Goal: Task Accomplishment & Management: Use online tool/utility

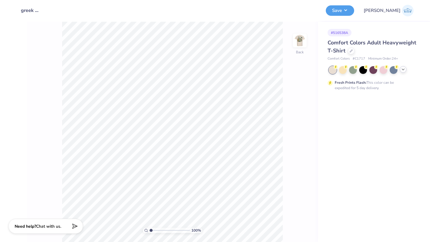
click at [405, 69] on div at bounding box center [403, 69] width 7 height 7
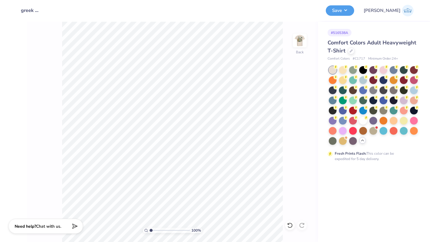
click at [365, 104] on div at bounding box center [373, 105] width 89 height 79
click at [365, 102] on div at bounding box center [363, 100] width 8 height 8
click at [301, 35] on img at bounding box center [300, 41] width 24 height 24
click at [300, 37] on img at bounding box center [300, 41] width 24 height 24
click at [292, 45] on img at bounding box center [300, 41] width 24 height 24
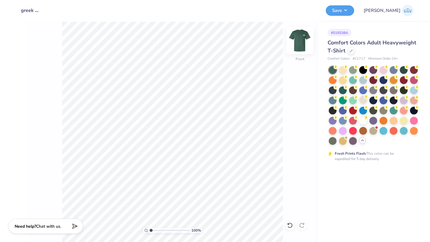
click at [304, 43] on img at bounding box center [300, 41] width 24 height 24
click at [294, 42] on img at bounding box center [300, 41] width 24 height 24
click at [403, 74] on div at bounding box center [373, 105] width 89 height 79
click at [402, 72] on div at bounding box center [404, 70] width 8 height 8
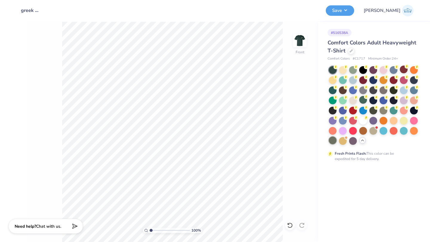
click at [334, 141] on div at bounding box center [333, 141] width 8 height 8
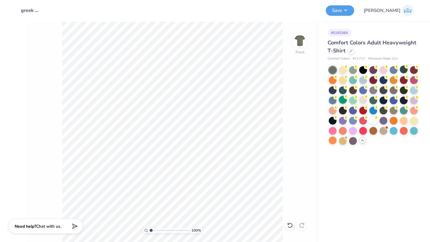
click at [343, 101] on div at bounding box center [343, 100] width 8 height 8
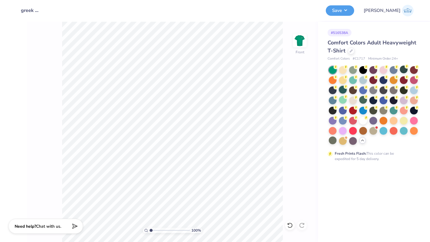
click at [343, 92] on div at bounding box center [343, 90] width 8 height 8
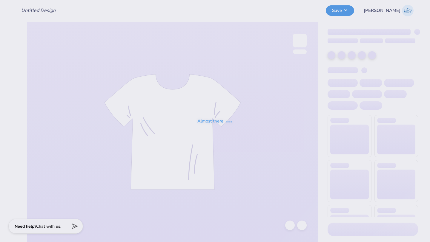
type input "Deepher Dude"
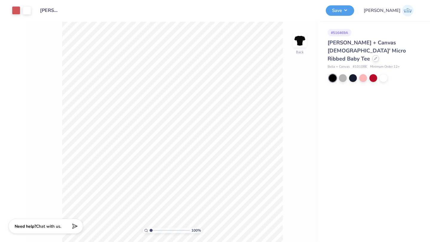
click at [354, 53] on div "Bella + Canvas Ladies' Micro Ribbed Baby Tee" at bounding box center [372, 51] width 90 height 24
click at [372, 55] on div at bounding box center [375, 58] width 7 height 7
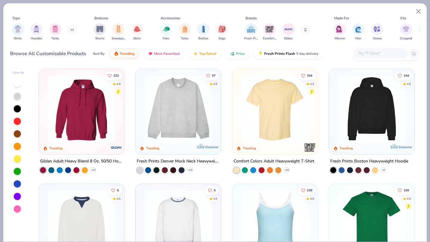
click at [389, 54] on input "text" at bounding box center [380, 53] width 46 height 7
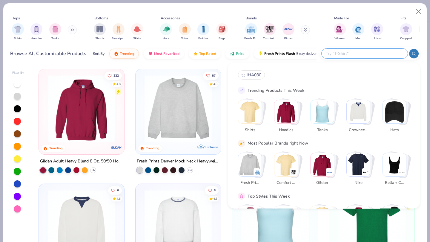
paste input "N1510"
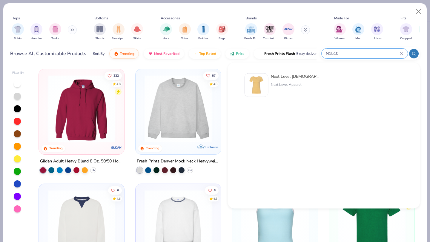
type input "N1510"
click at [302, 81] on div "Next Level Ladies' Ideal T-Shirt Next Level Apparel" at bounding box center [296, 85] width 50 height 24
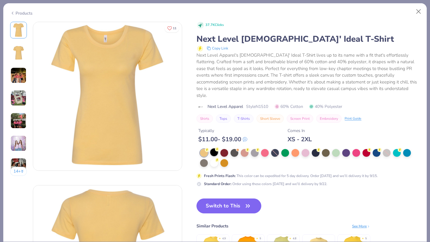
click at [214, 149] on div at bounding box center [214, 153] width 8 height 8
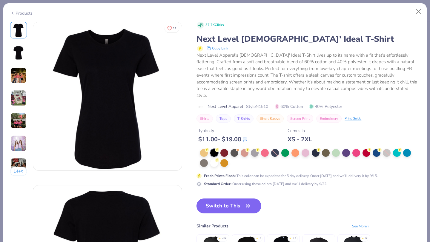
click at [223, 199] on button "Switch to This" at bounding box center [228, 206] width 65 height 15
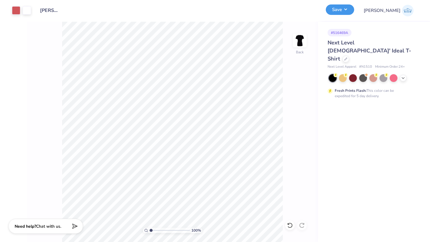
click at [354, 12] on button "Save" at bounding box center [340, 9] width 28 height 10
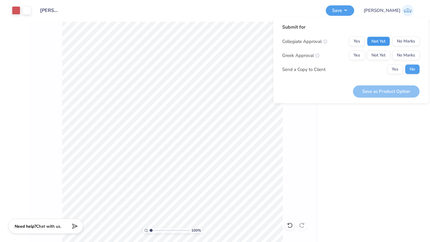
click at [378, 41] on button "Not Yet" at bounding box center [378, 42] width 23 height 10
click at [378, 53] on button "Not Yet" at bounding box center [378, 56] width 23 height 10
click at [378, 84] on div "Save as Product Option" at bounding box center [386, 88] width 67 height 19
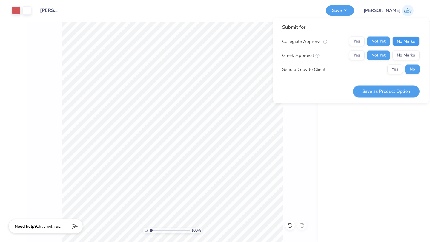
click at [401, 43] on button "No Marks" at bounding box center [405, 42] width 27 height 10
click at [380, 97] on button "Save as Product Option" at bounding box center [386, 91] width 67 height 12
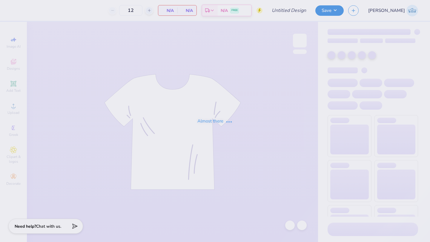
type input "[PERSON_NAME]"
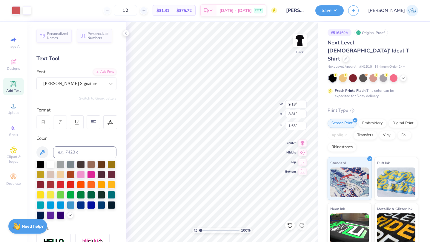
type input "0.50"
type input "1.43"
click at [343, 12] on button "Save" at bounding box center [329, 9] width 28 height 10
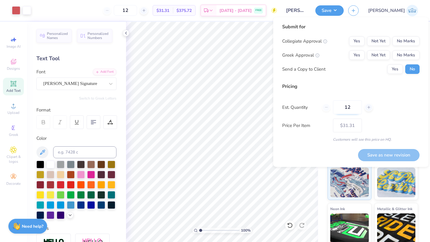
drag, startPoint x: 353, startPoint y: 111, endPoint x: 337, endPoint y: 111, distance: 16.7
click at [350, 111] on input "12" at bounding box center [347, 108] width 29 height 14
type input "1"
type input "100"
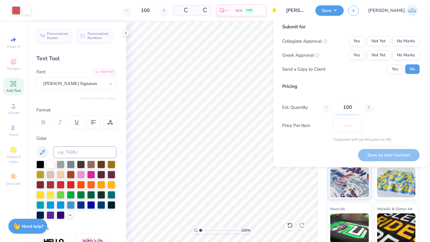
type input "$12.87"
type input "100"
click at [402, 130] on div "Price Per Item $12.87" at bounding box center [350, 126] width 137 height 14
click at [397, 41] on button "No Marks" at bounding box center [405, 41] width 27 height 10
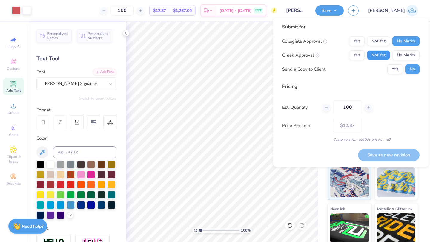
click at [384, 52] on button "Not Yet" at bounding box center [378, 55] width 23 height 10
click at [405, 153] on button "Save as new revision" at bounding box center [388, 155] width 61 height 12
type input "$12.87"
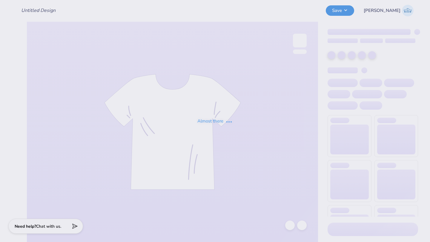
type input "Deepher dude"
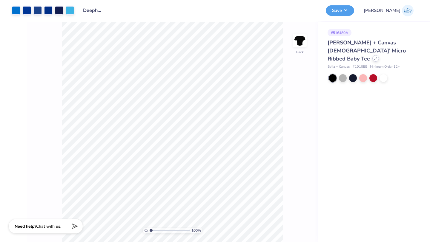
click at [372, 55] on div at bounding box center [375, 58] width 7 height 7
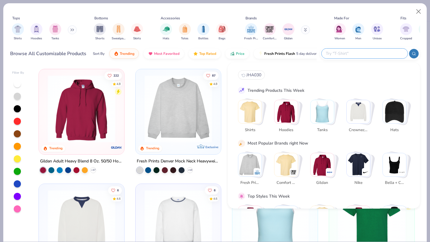
click at [362, 52] on input "text" at bounding box center [364, 53] width 78 height 7
paste input "N1510"
type input "N1510"
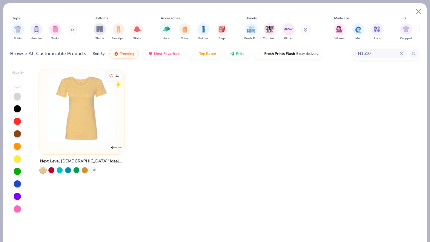
click at [48, 129] on img at bounding box center [81, 108] width 73 height 67
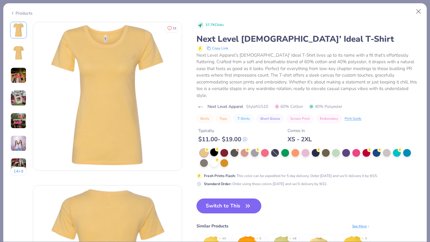
click at [215, 149] on div at bounding box center [214, 153] width 8 height 8
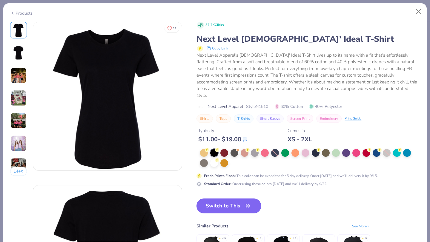
click at [231, 199] on button "Switch to This" at bounding box center [228, 206] width 65 height 15
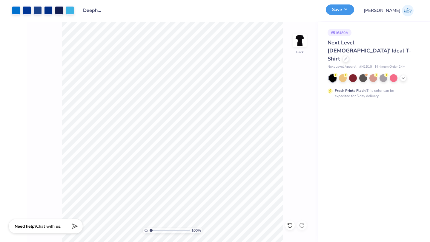
click at [354, 10] on button "Save" at bounding box center [340, 9] width 28 height 10
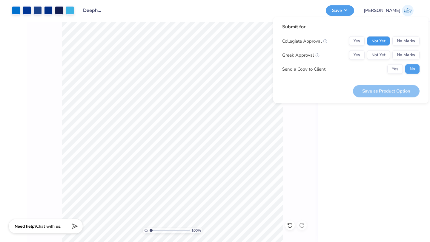
click at [384, 41] on button "Not Yet" at bounding box center [378, 41] width 23 height 10
click at [377, 54] on button "Not Yet" at bounding box center [378, 55] width 23 height 10
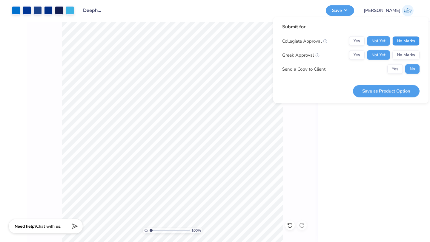
click at [400, 44] on button "No Marks" at bounding box center [405, 41] width 27 height 10
click at [377, 94] on button "Save as Product Option" at bounding box center [386, 91] width 67 height 12
